Goal: Transaction & Acquisition: Purchase product/service

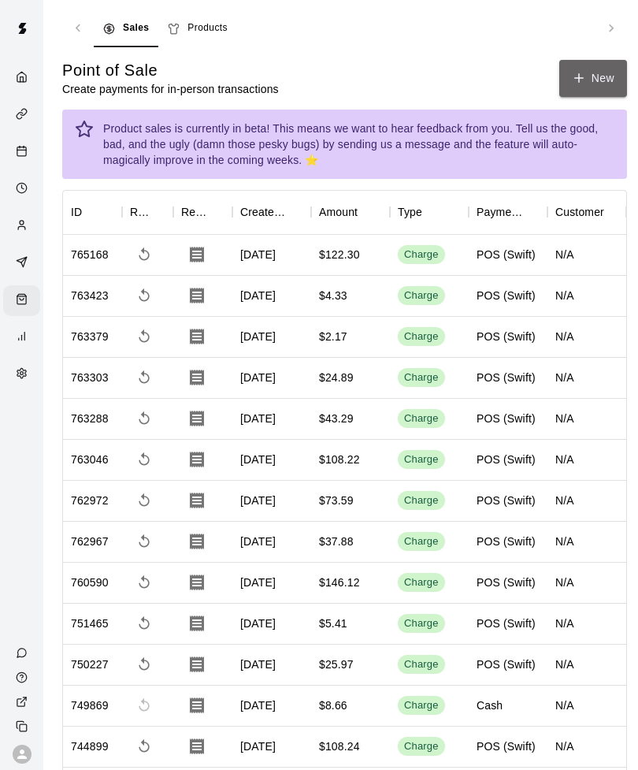
click at [596, 73] on button "New" at bounding box center [594, 78] width 68 height 37
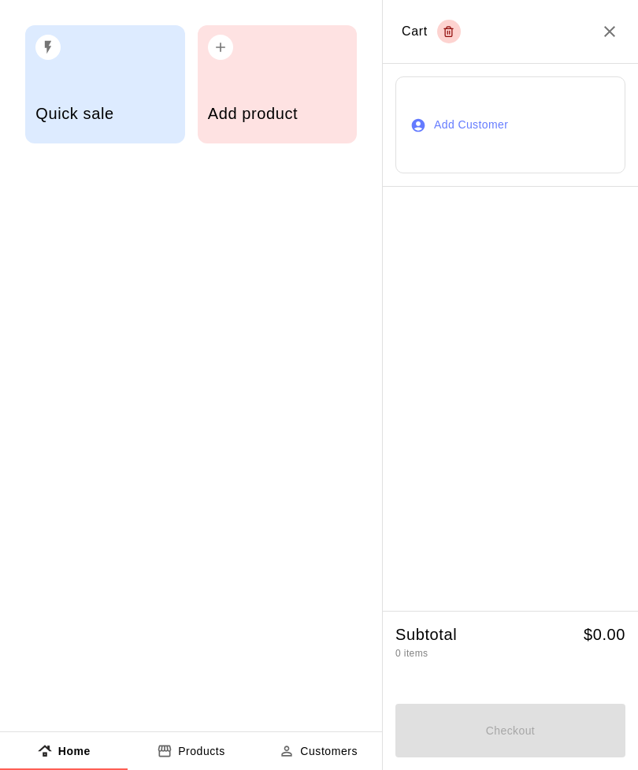
click at [282, 91] on div "Add product" at bounding box center [277, 115] width 139 height 56
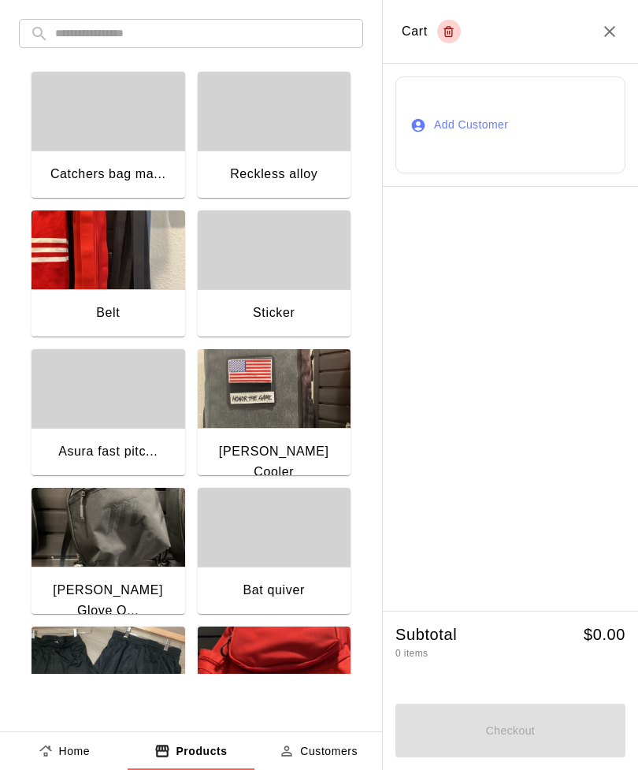
click at [309, 35] on input "text" at bounding box center [203, 33] width 297 height 29
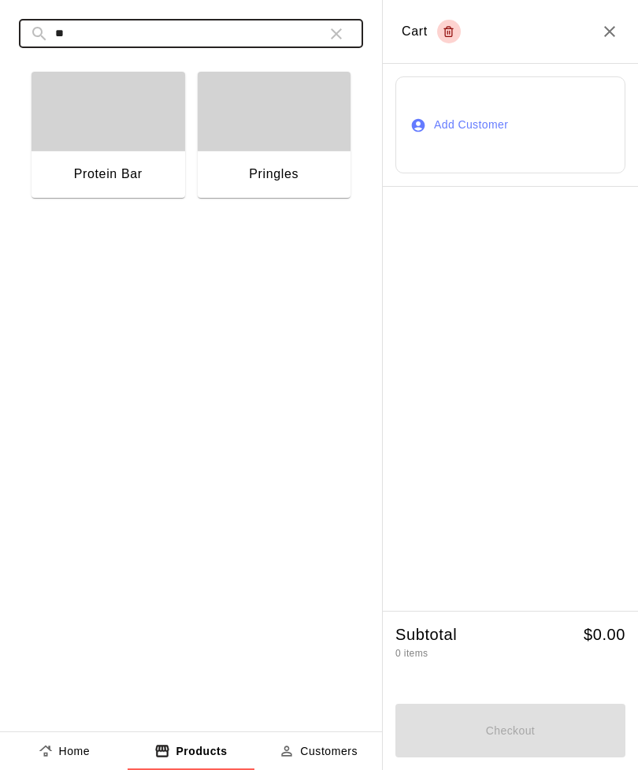
type input "**"
click at [271, 149] on div "button" at bounding box center [275, 111] width 154 height 79
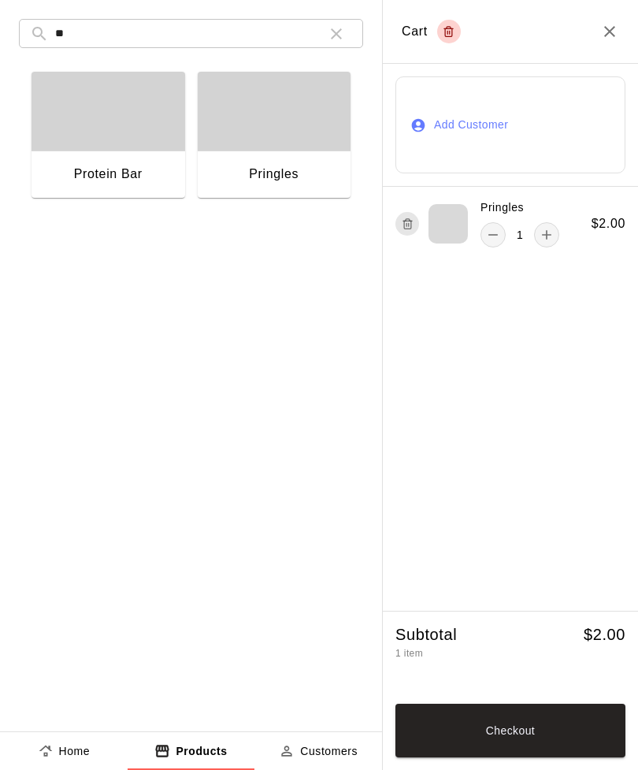
click at [516, 724] on button "Checkout" at bounding box center [511, 731] width 230 height 54
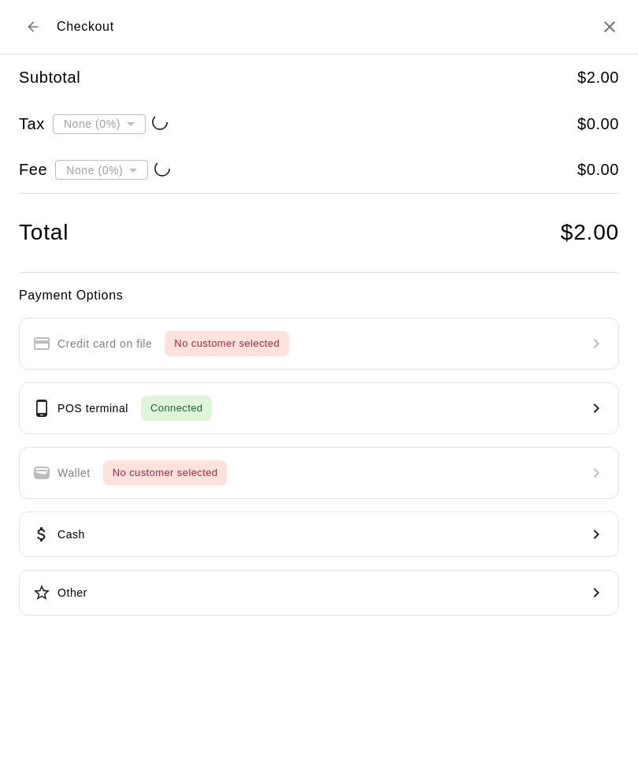
type input "**********"
click at [80, 554] on button "Cash" at bounding box center [319, 535] width 601 height 46
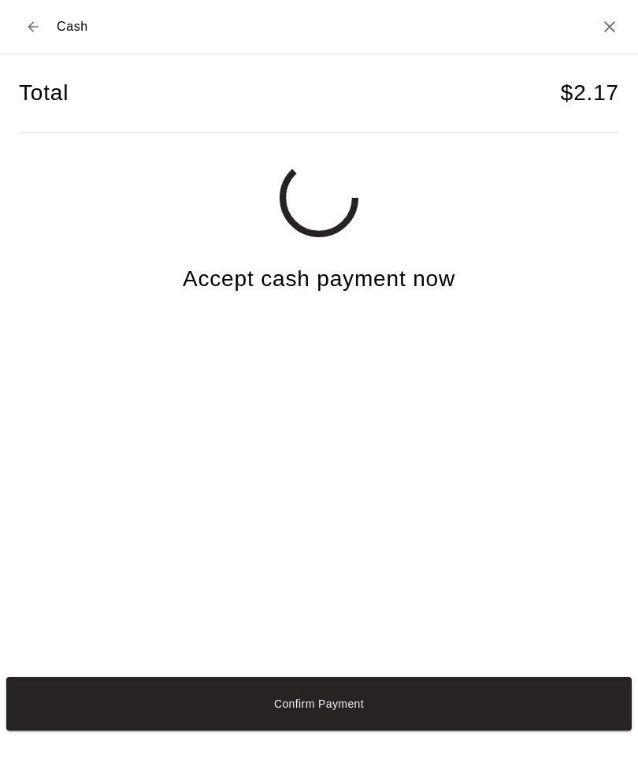
click at [493, 731] on button "Confirm Payment" at bounding box center [319, 704] width 626 height 54
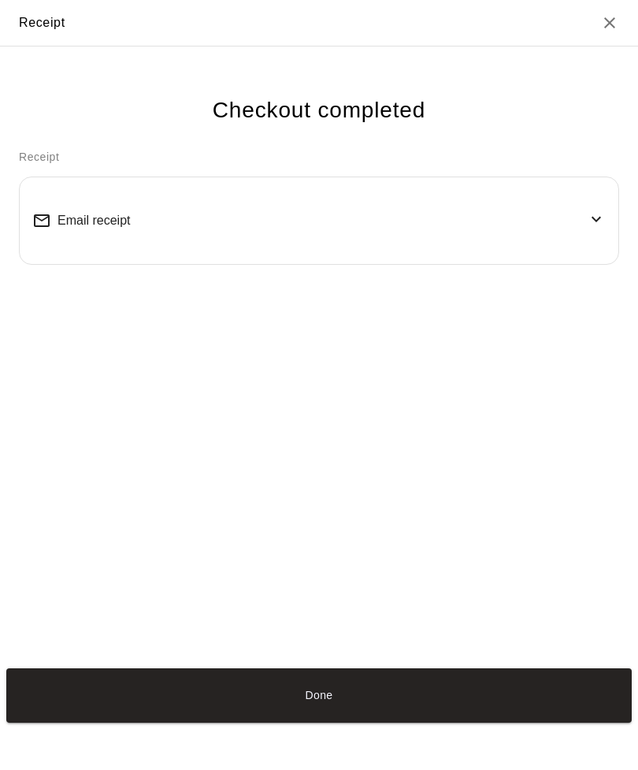
click at [476, 722] on button "Done" at bounding box center [319, 695] width 626 height 54
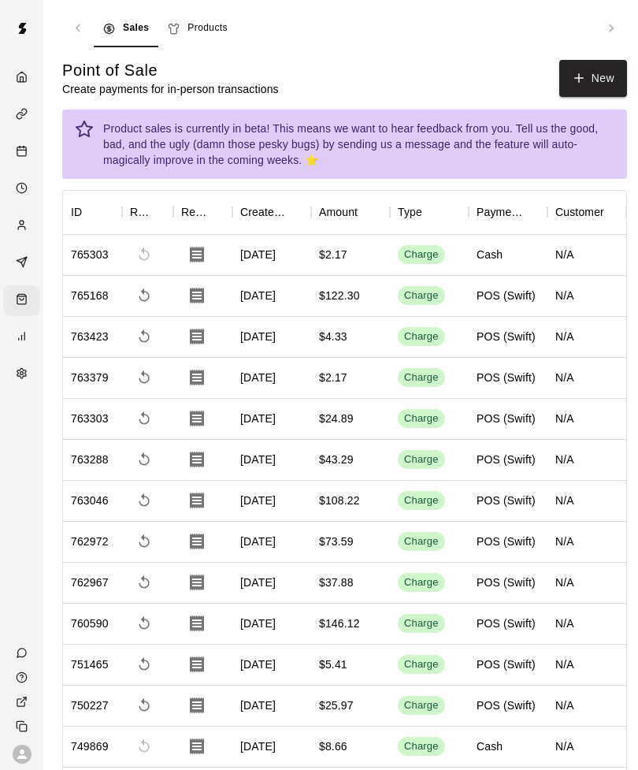
click at [425, 722] on button "Done" at bounding box center [319, 695] width 626 height 54
click at [584, 77] on icon "button" at bounding box center [579, 78] width 14 height 14
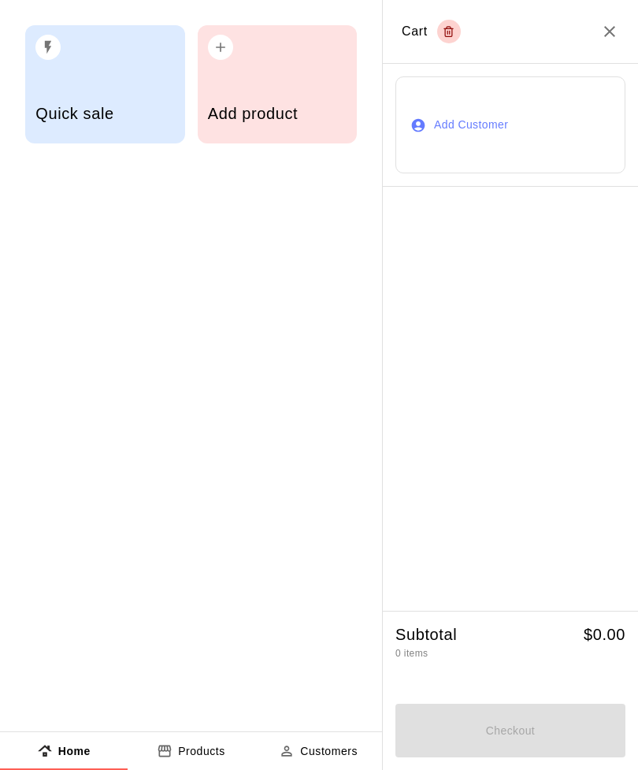
click at [285, 102] on div "Add product" at bounding box center [277, 115] width 139 height 56
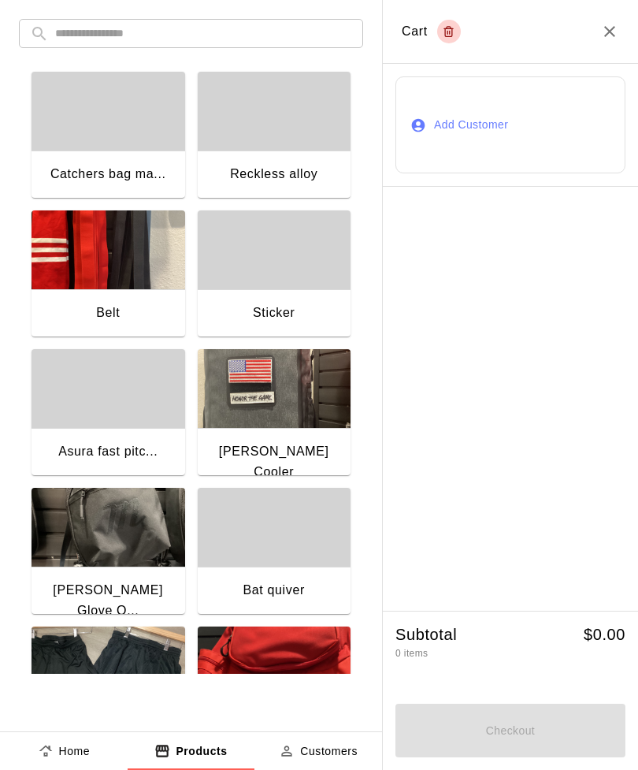
click at [327, 30] on input "text" at bounding box center [203, 33] width 297 height 29
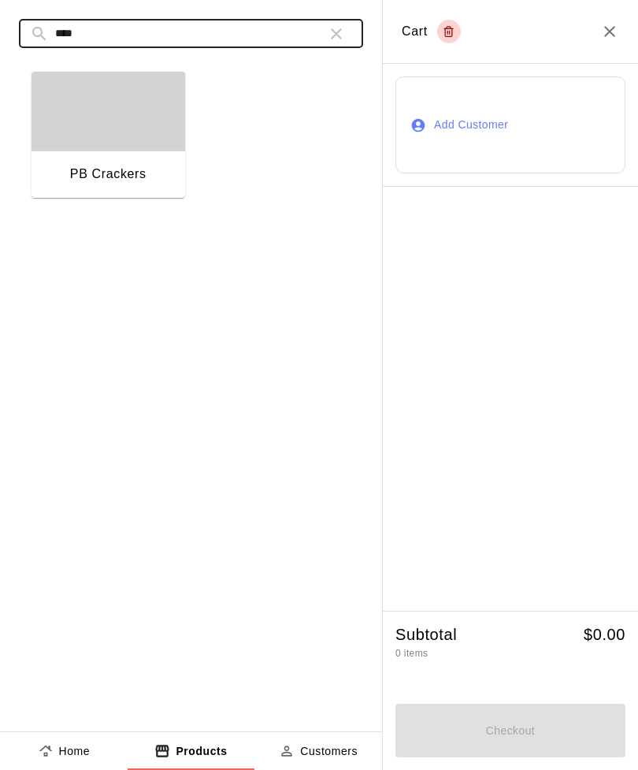
type input "****"
click at [134, 153] on div "PB Crackers" at bounding box center [109, 176] width 154 height 50
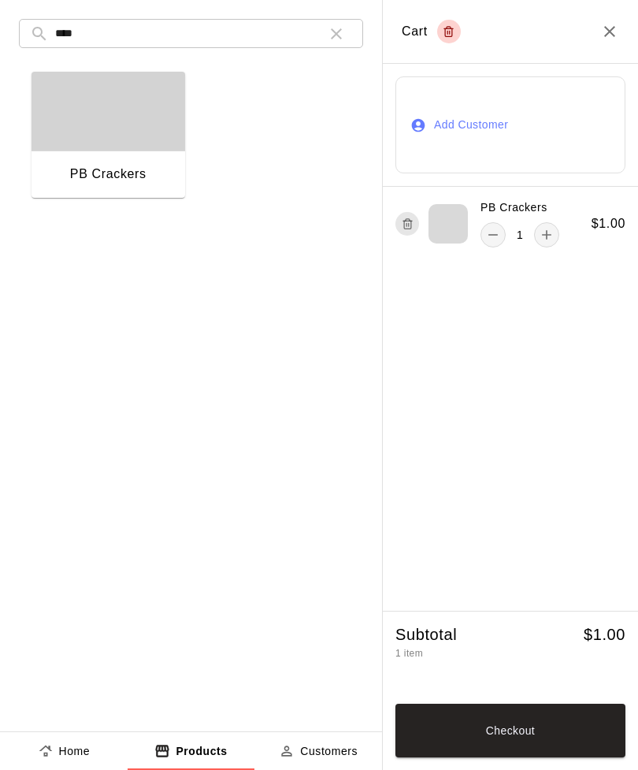
click at [545, 244] on button "add" at bounding box center [546, 234] width 25 height 25
click at [549, 730] on button "Checkout" at bounding box center [511, 731] width 230 height 54
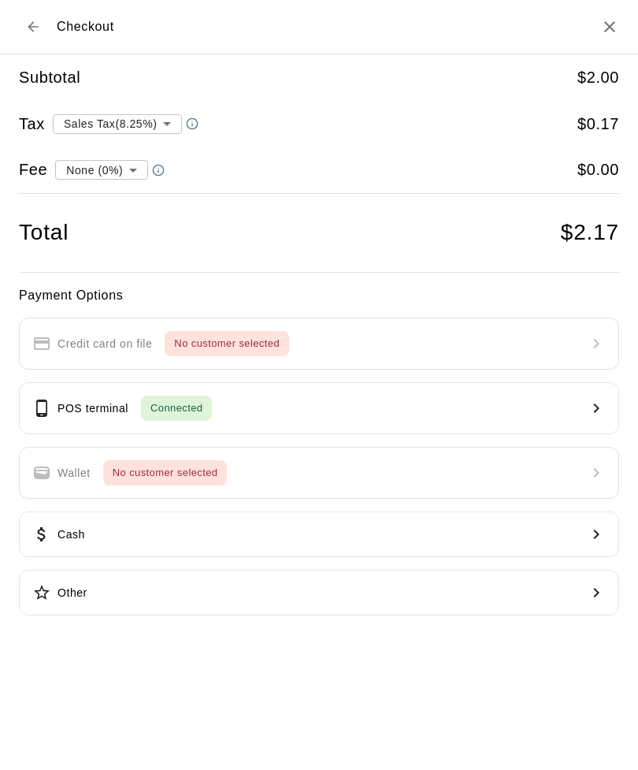
click at [590, 538] on icon "button" at bounding box center [596, 534] width 19 height 19
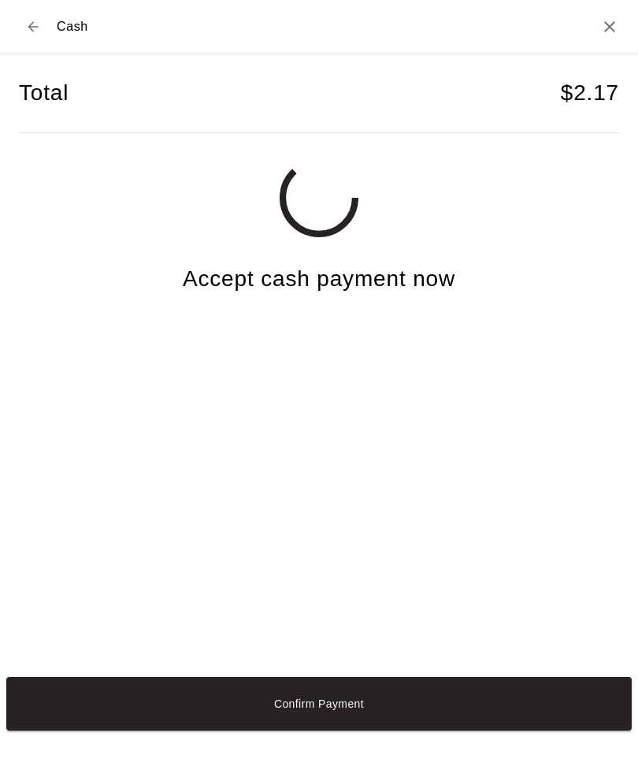
click at [473, 731] on button "Confirm Payment" at bounding box center [319, 704] width 626 height 54
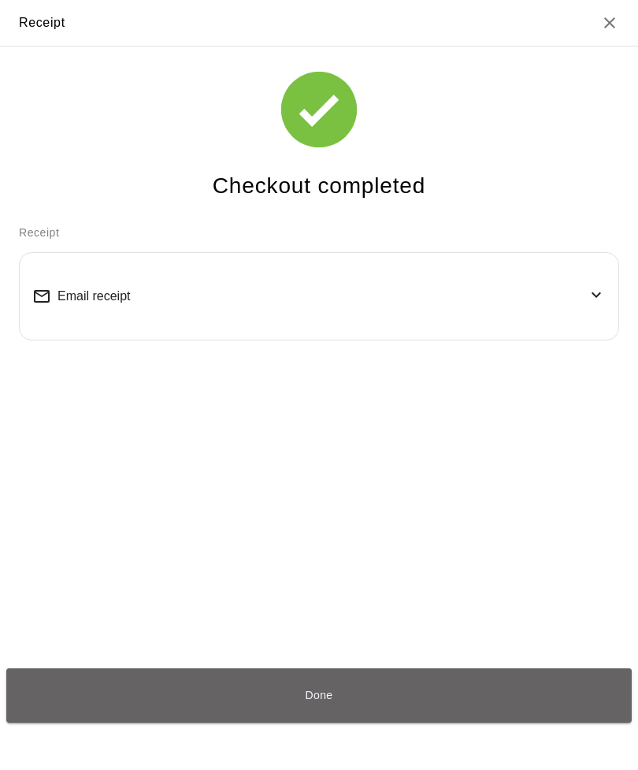
click at [430, 722] on button "Done" at bounding box center [319, 695] width 626 height 54
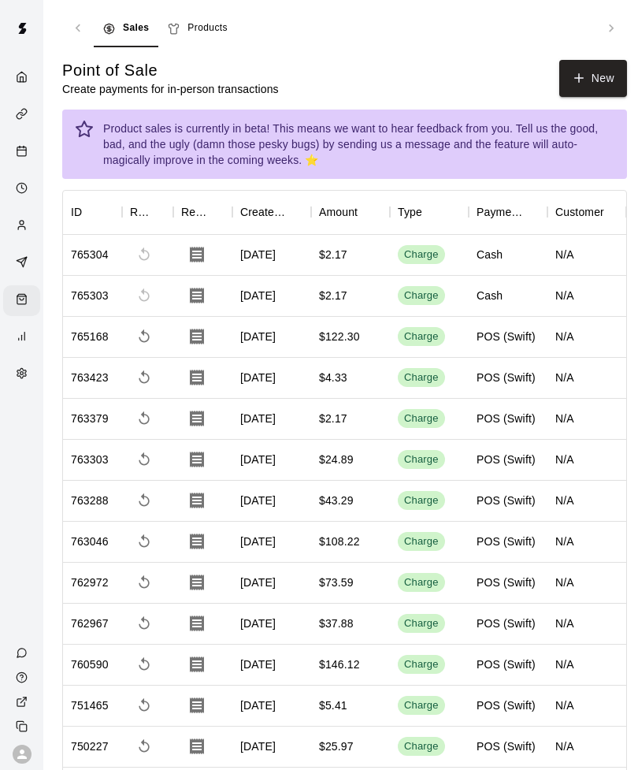
click at [616, 72] on button "New" at bounding box center [594, 78] width 68 height 37
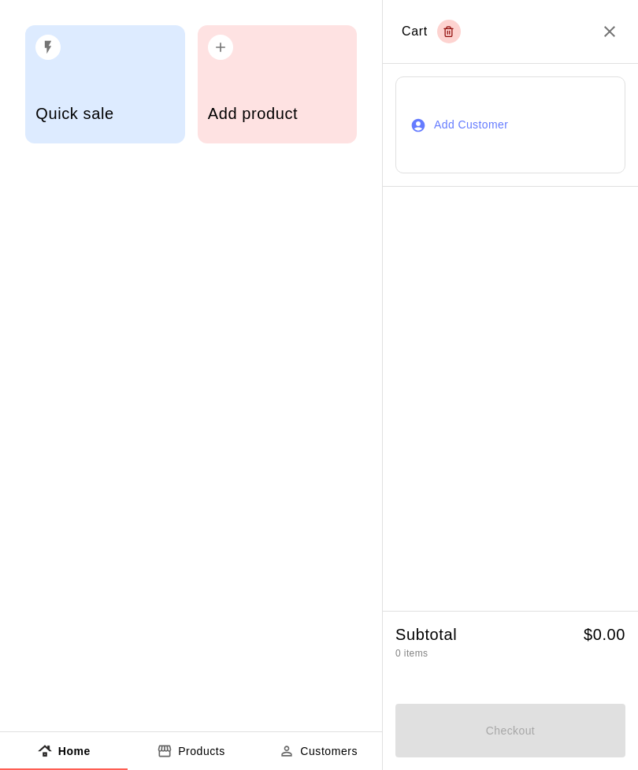
click at [296, 74] on div "Add product" at bounding box center [278, 84] width 160 height 118
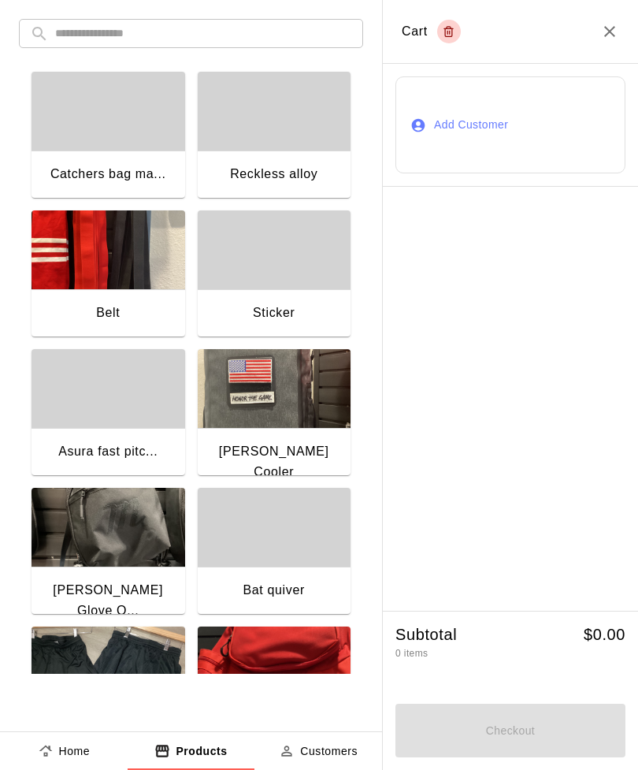
click at [309, 33] on input "text" at bounding box center [203, 33] width 297 height 29
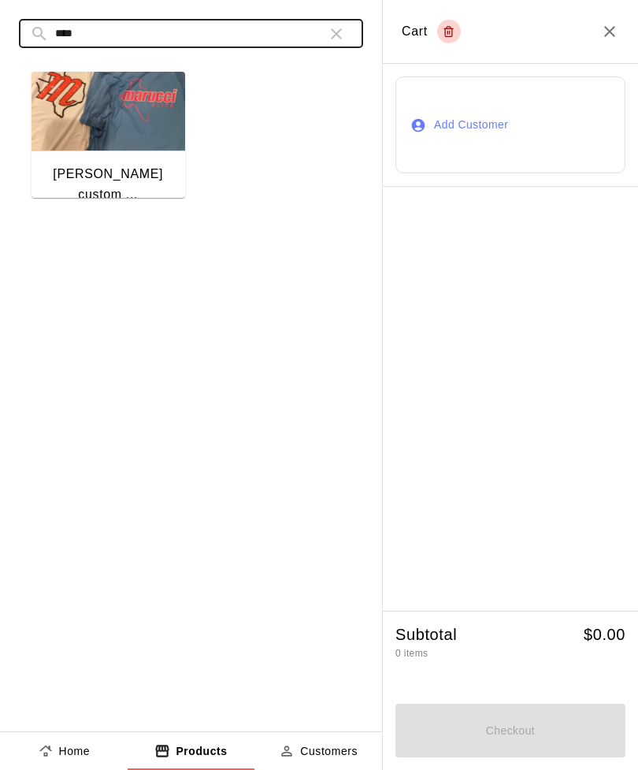
type input "****"
click at [129, 141] on img "button" at bounding box center [109, 111] width 154 height 79
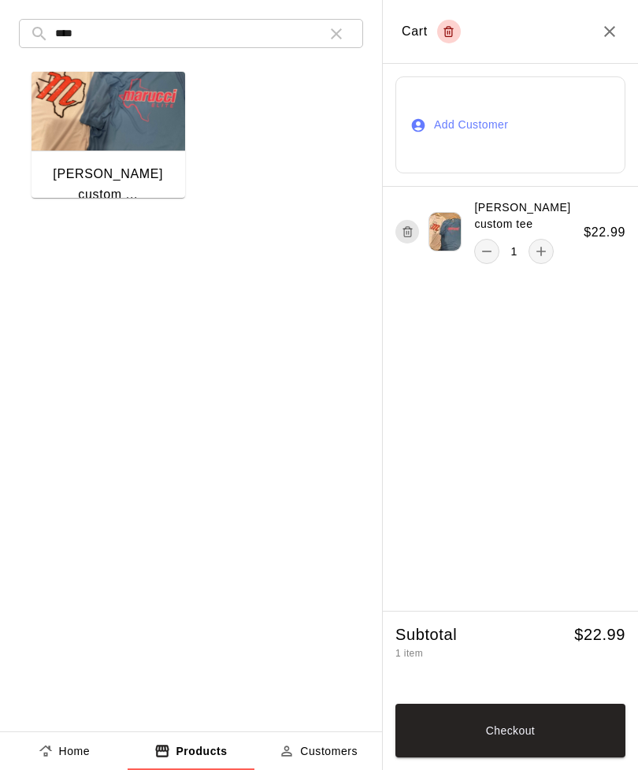
click at [551, 734] on button "Checkout" at bounding box center [511, 731] width 230 height 54
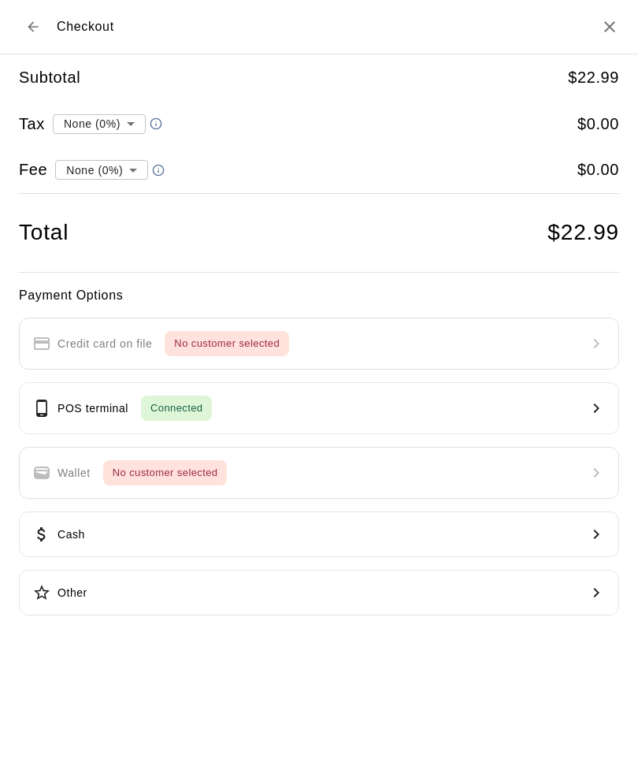
type input "**********"
click at [514, 405] on button "POS terminal Connected" at bounding box center [319, 408] width 601 height 52
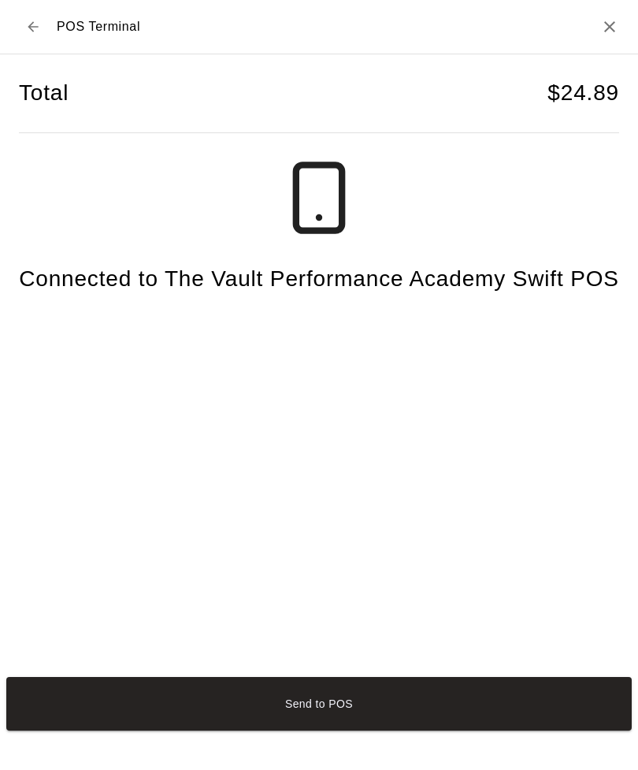
click at [82, 731] on button "Send to POS" at bounding box center [319, 704] width 626 height 54
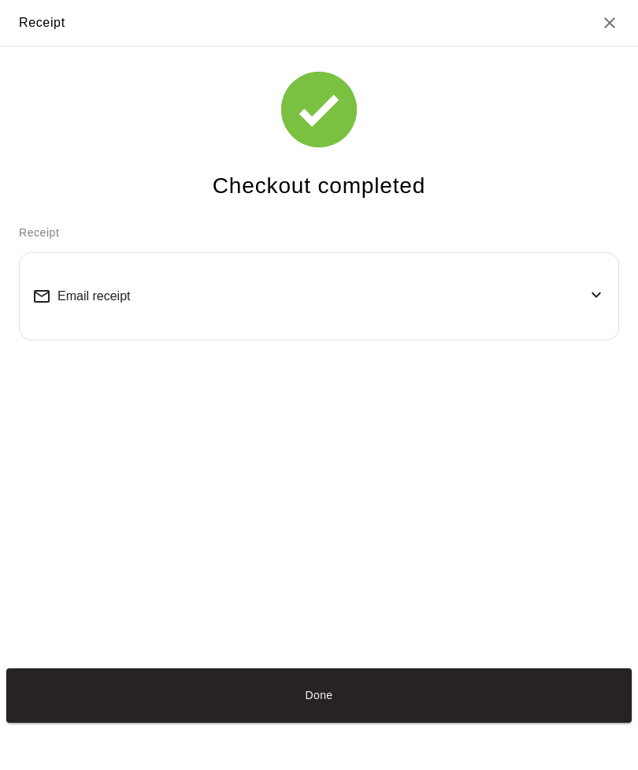
click at [267, 722] on button "Done" at bounding box center [319, 695] width 626 height 54
click at [246, 722] on button "Done" at bounding box center [319, 695] width 626 height 54
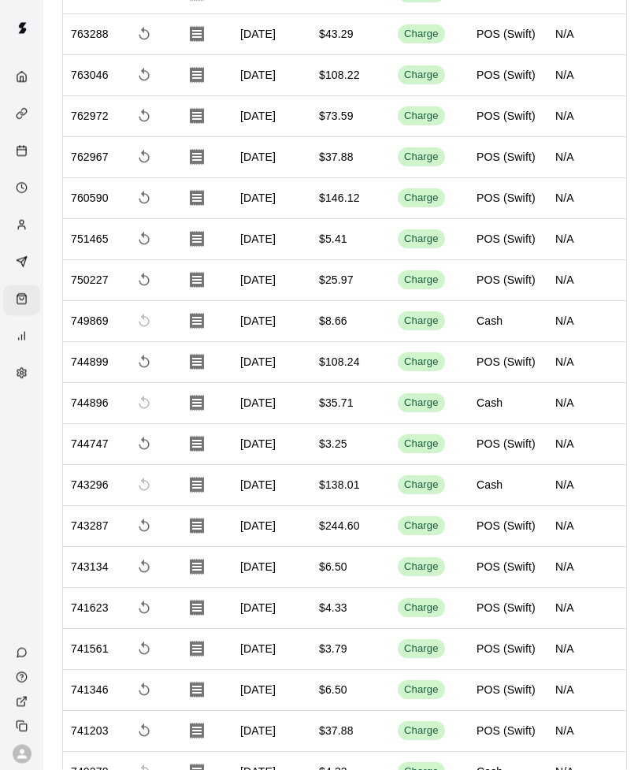
scroll to position [269, 0]
